Goal: Navigation & Orientation: Find specific page/section

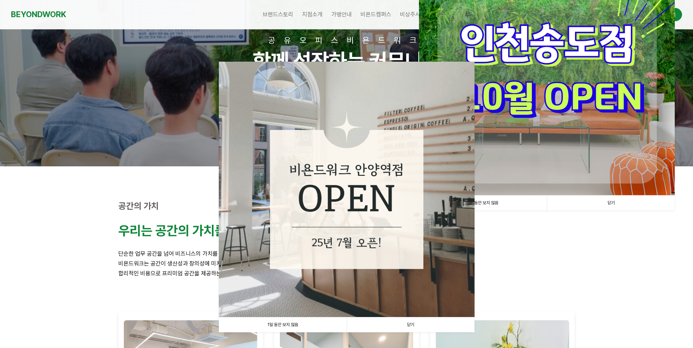
scroll to position [73, 0]
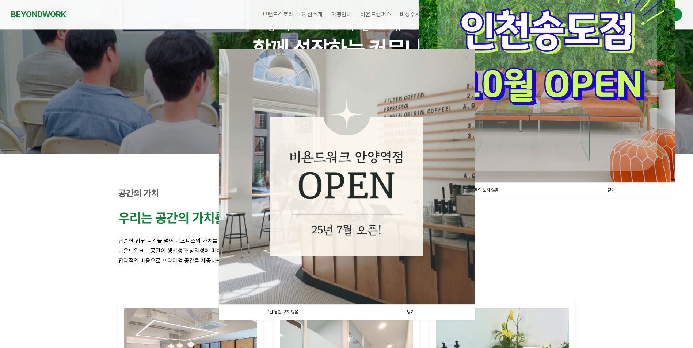
click at [408, 310] on link "닫기" at bounding box center [411, 312] width 128 height 15
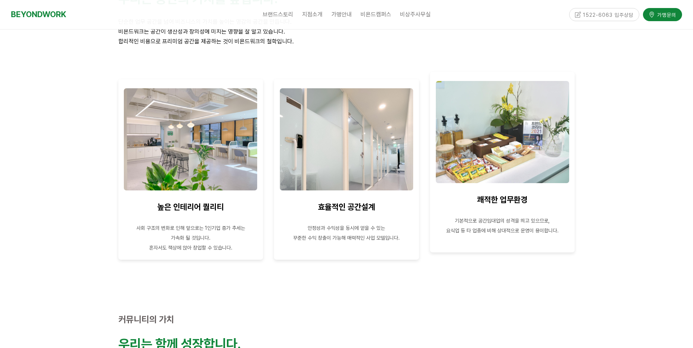
scroll to position [292, 0]
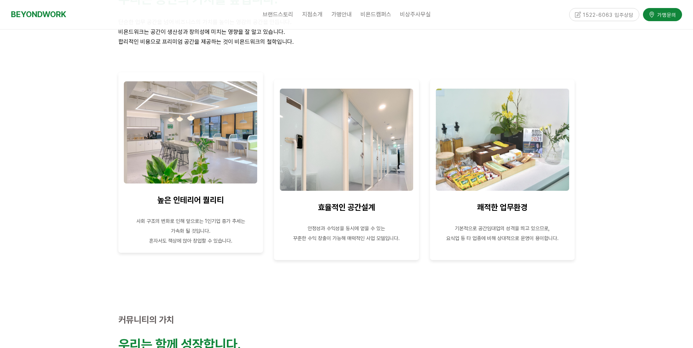
click at [221, 153] on img at bounding box center [190, 132] width 133 height 102
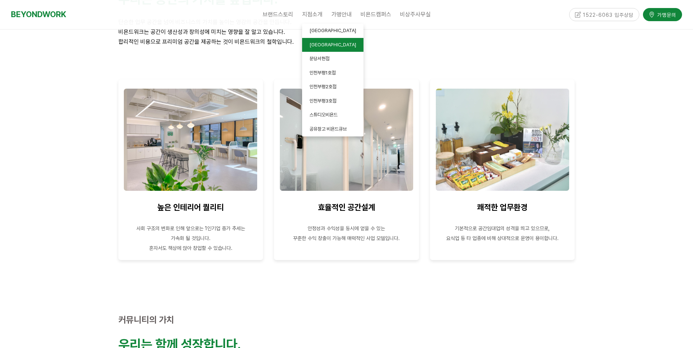
click at [322, 43] on span "[GEOGRAPHIC_DATA]" at bounding box center [332, 44] width 47 height 5
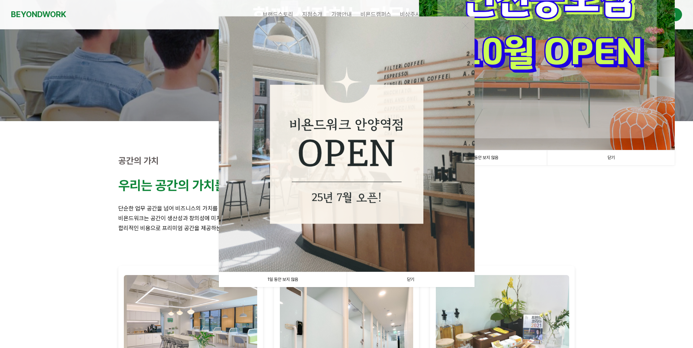
scroll to position [110, 0]
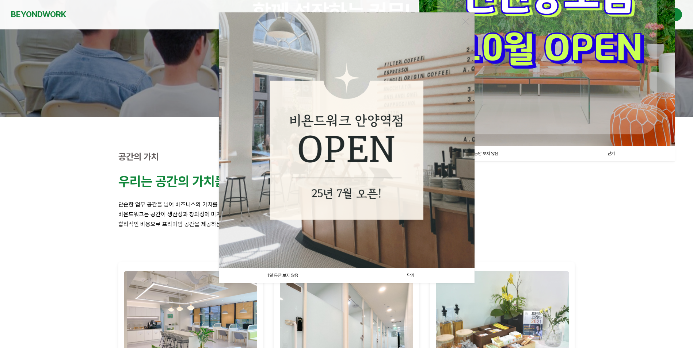
click at [312, 279] on link "1일 동안 보지 않음" at bounding box center [283, 275] width 128 height 15
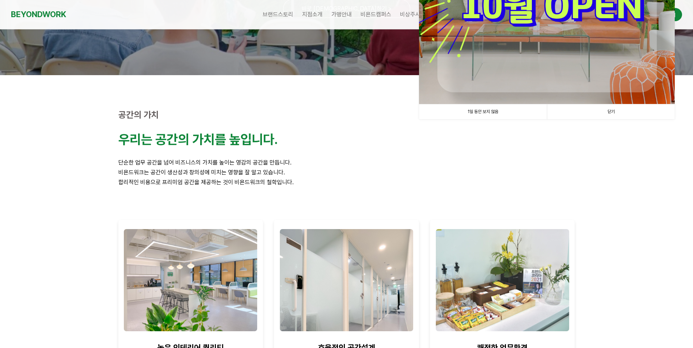
scroll to position [219, 0]
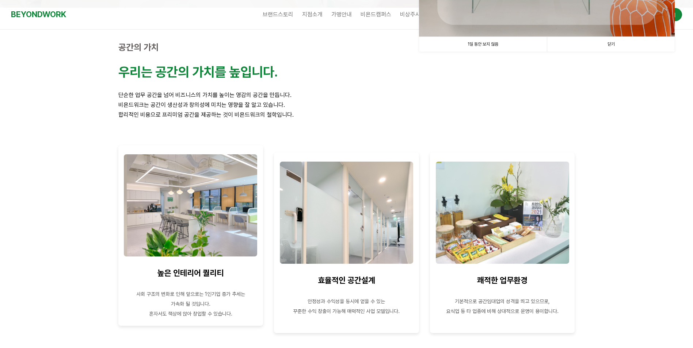
click at [209, 230] on img at bounding box center [190, 205] width 133 height 102
click at [206, 217] on img at bounding box center [190, 205] width 133 height 102
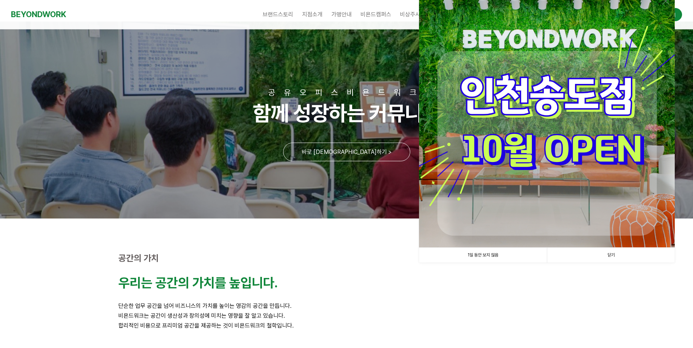
scroll to position [0, 0]
